Goal: Navigation & Orientation: Find specific page/section

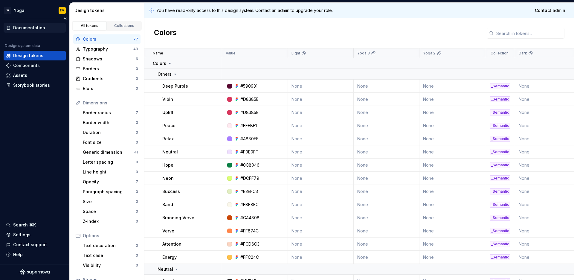
click at [33, 29] on div "Documentation" at bounding box center [29, 28] width 32 height 6
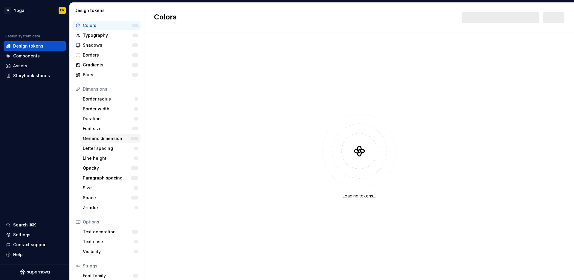
scroll to position [47, 0]
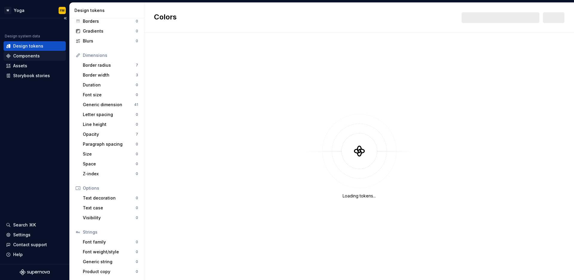
click at [34, 57] on div "Components" at bounding box center [26, 56] width 27 height 6
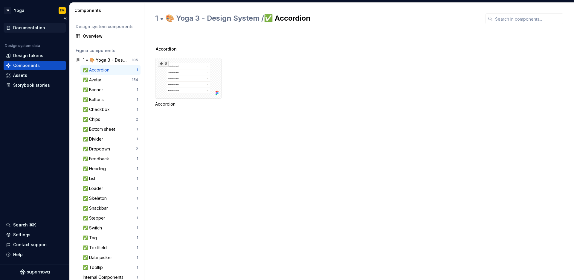
click at [28, 28] on div "Documentation" at bounding box center [29, 28] width 32 height 6
